Goal: Task Accomplishment & Management: Use online tool/utility

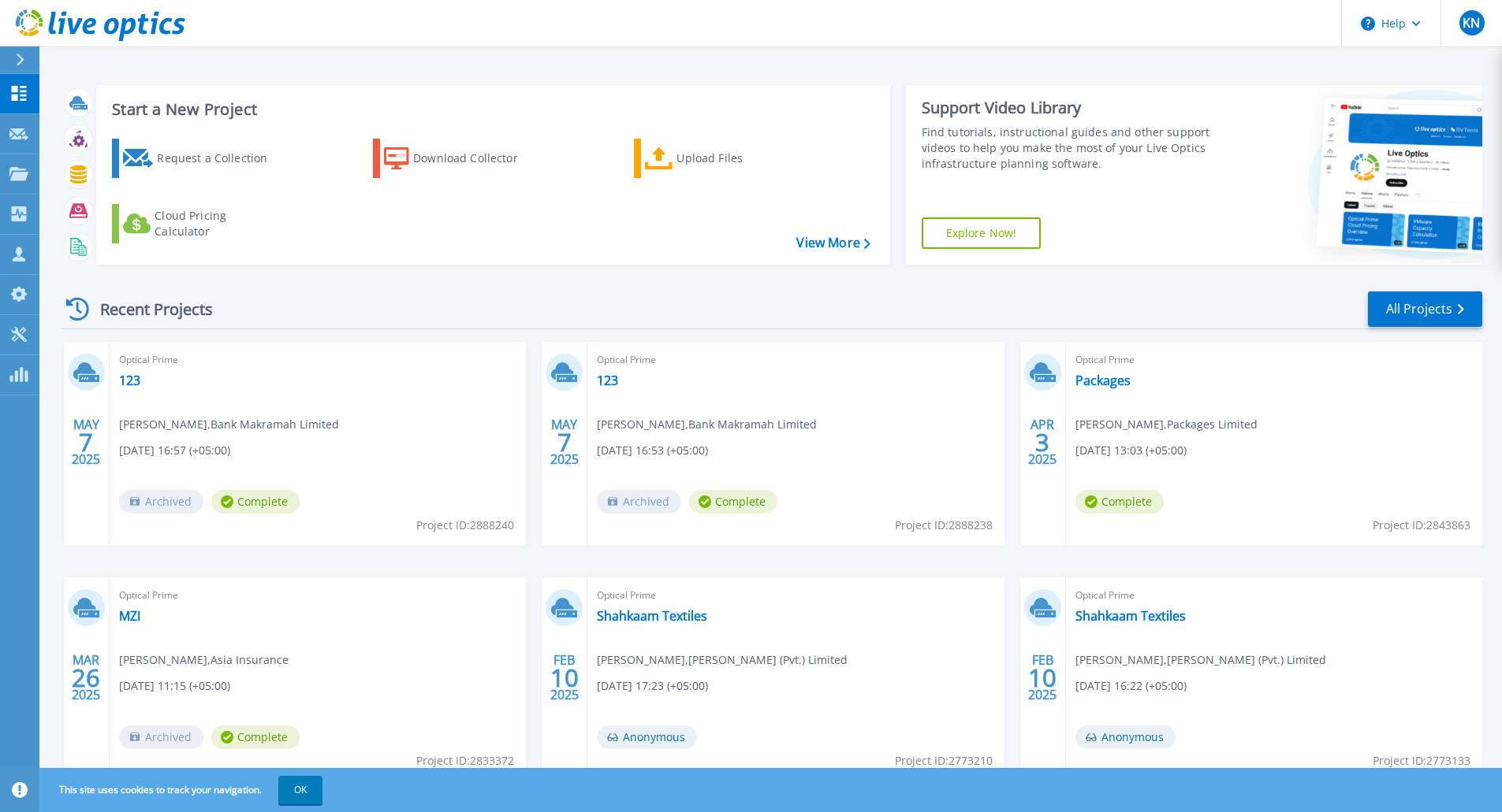
scroll to position [1, 0]
click at [697, 161] on div "Upload Files" at bounding box center [739, 158] width 126 height 31
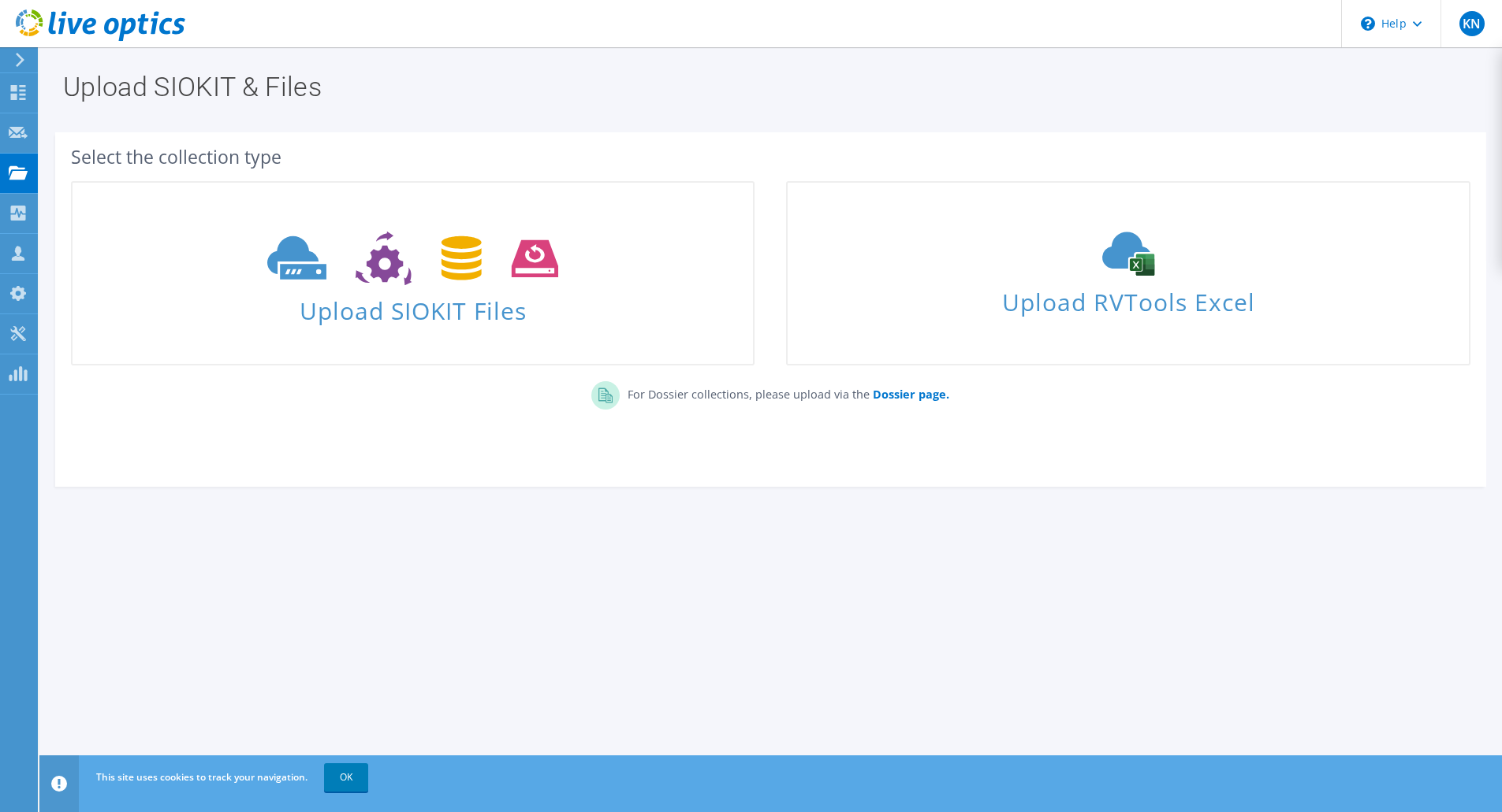
click at [762, 284] on div "Upload SIOKIT Files" at bounding box center [412, 274] width 715 height 200
click at [337, 779] on link "OK" at bounding box center [346, 777] width 44 height 29
